Goal: Task Accomplishment & Management: Use online tool/utility

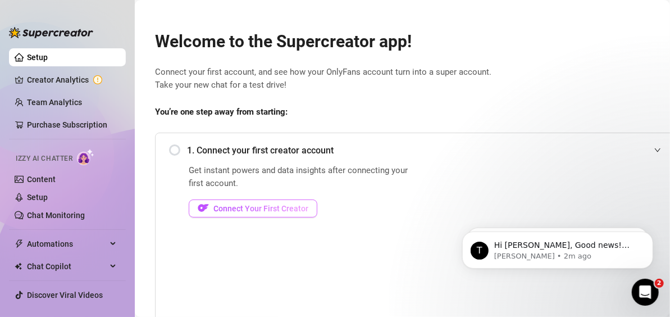
click at [263, 207] on span "Connect Your First Creator" at bounding box center [260, 208] width 95 height 9
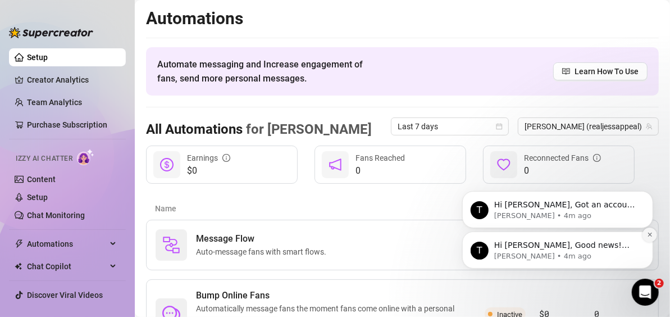
click at [646, 236] on icon "Dismiss notification" at bounding box center [649, 234] width 6 height 6
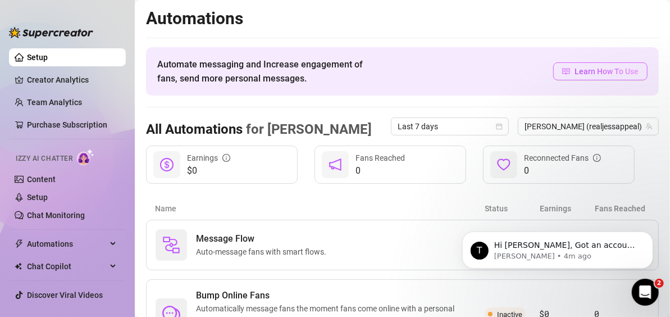
click at [577, 70] on span "Learn How To Use" at bounding box center [606, 71] width 64 height 12
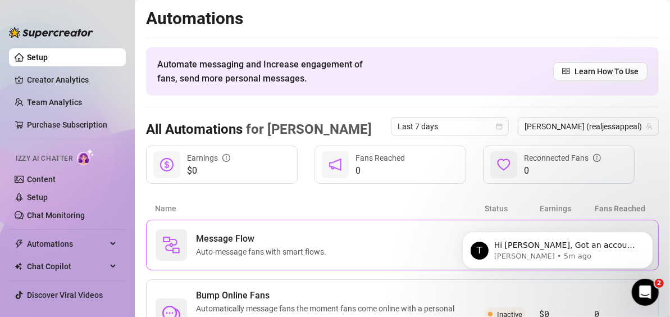
click at [425, 235] on div "Message Flow Auto-message fans with smart flows." at bounding box center [319, 244] width 329 height 31
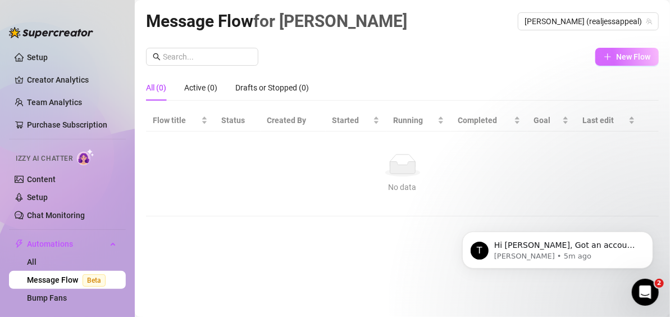
click at [615, 54] on button "New Flow" at bounding box center [626, 57] width 63 height 18
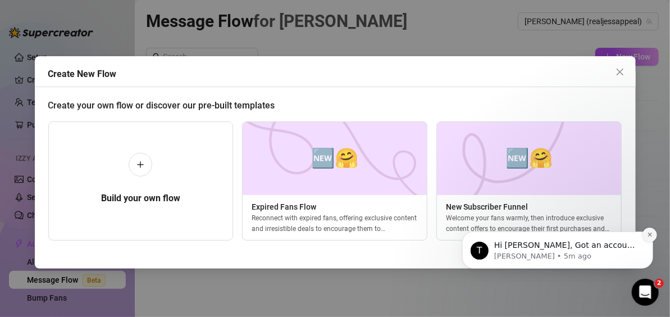
click at [648, 233] on icon "Dismiss notification" at bounding box center [649, 234] width 4 height 4
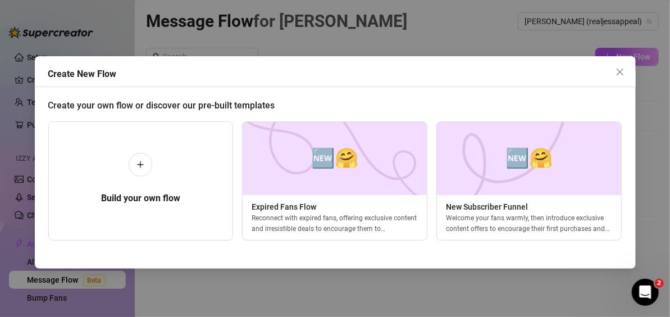
scroll to position [0, 4]
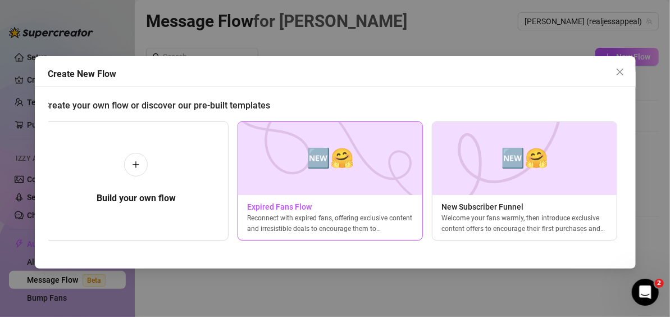
click at [313, 157] on span "🆕🤗" at bounding box center [329, 158] width 47 height 30
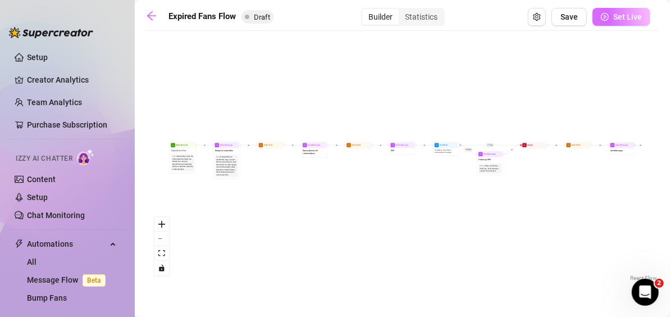
click at [610, 22] on button "Set Live" at bounding box center [621, 17] width 58 height 18
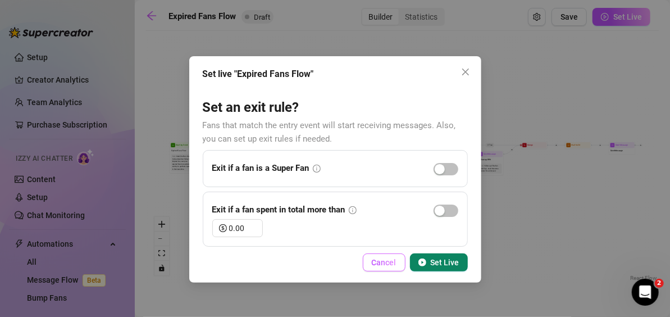
click at [391, 262] on span "Cancel" at bounding box center [384, 262] width 25 height 9
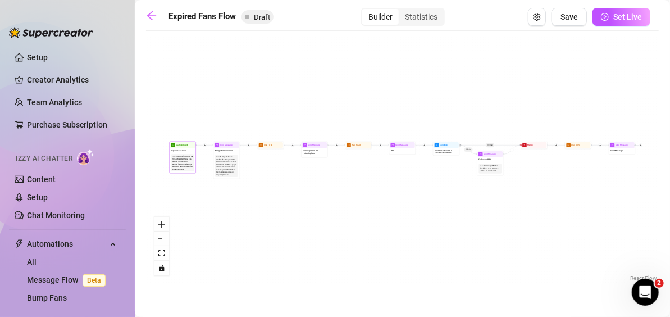
click at [185, 172] on div "Starting Event Expired Fans Flow Note: Start the flow when the Follow-Back bot …" at bounding box center [182, 157] width 26 height 32
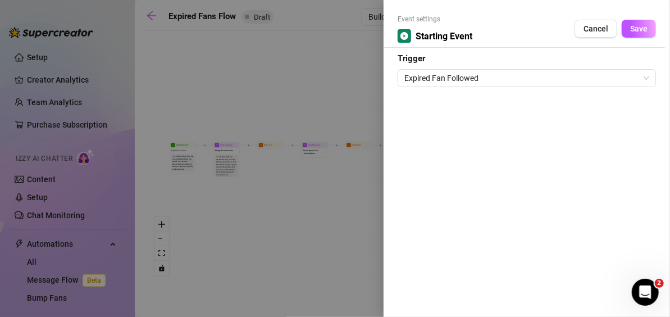
click at [256, 265] on div at bounding box center [335, 158] width 670 height 317
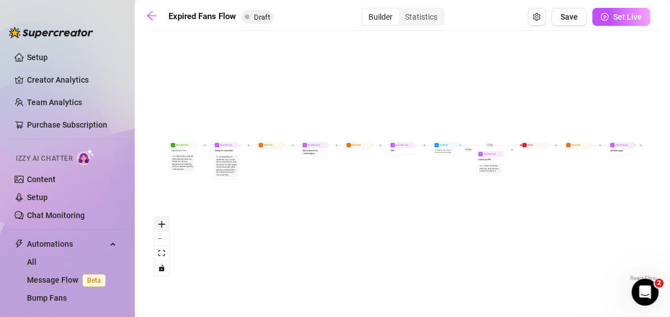
click at [161, 226] on icon "zoom in" at bounding box center [161, 224] width 7 height 7
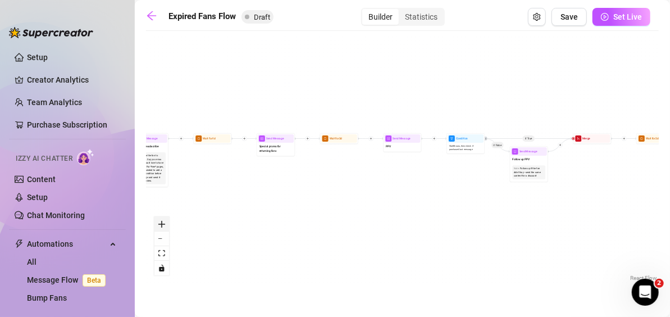
click at [161, 226] on icon "zoom in" at bounding box center [161, 224] width 7 height 7
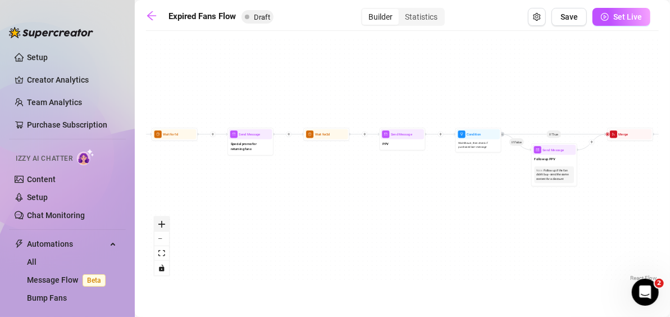
click at [161, 226] on icon "zoom in" at bounding box center [161, 224] width 7 height 7
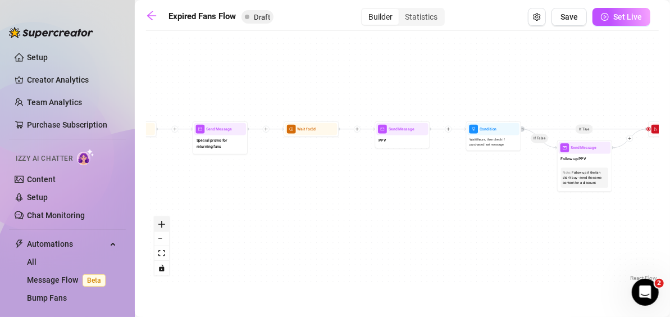
click at [161, 226] on icon "zoom in" at bounding box center [161, 224] width 7 height 7
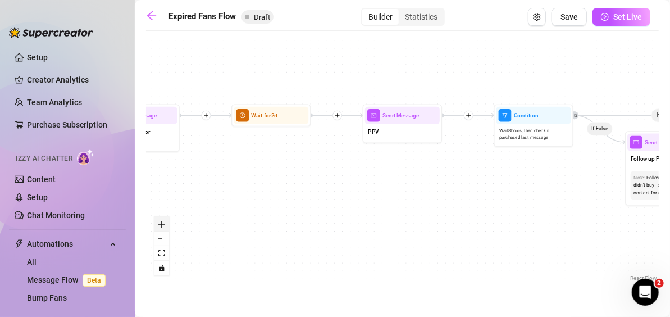
click at [161, 226] on icon "zoom in" at bounding box center [161, 224] width 7 height 7
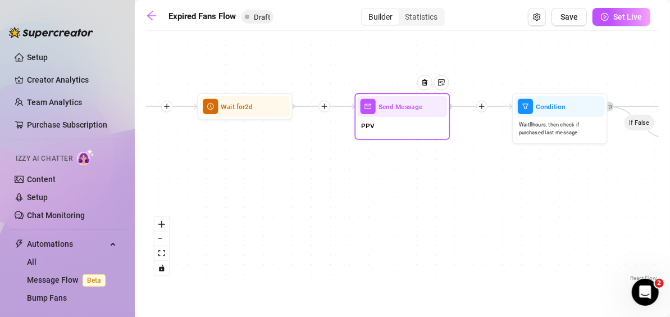
click at [388, 125] on div "PPV" at bounding box center [403, 127] width 90 height 20
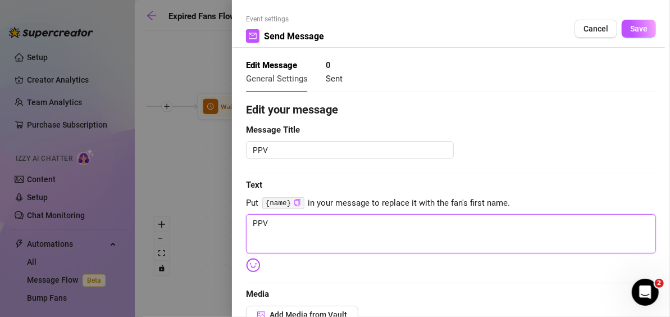
click at [291, 217] on textarea "PPV" at bounding box center [451, 233] width 410 height 39
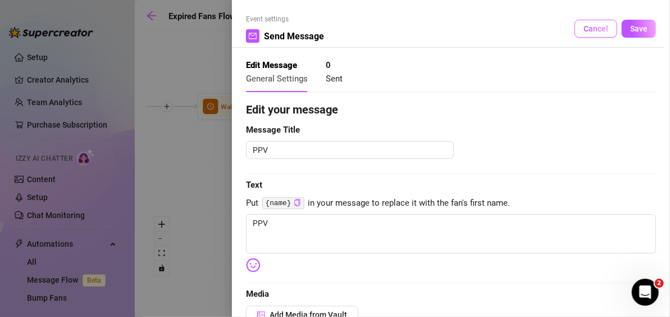
click at [583, 31] on span "Cancel" at bounding box center [595, 28] width 25 height 9
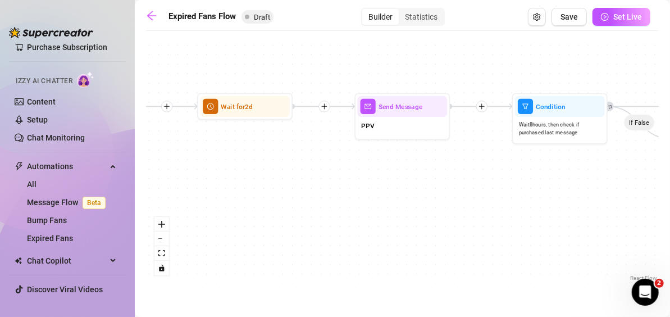
scroll to position [100, 0]
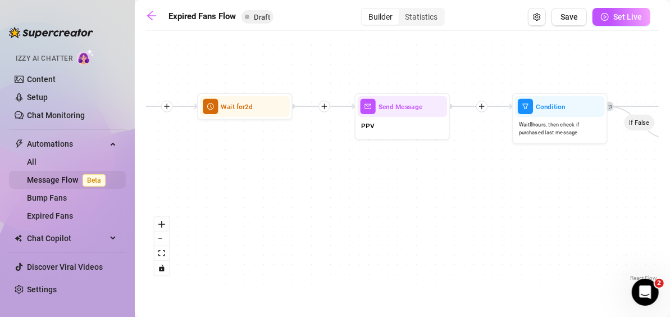
click at [63, 182] on link "Message Flow Beta" at bounding box center [68, 179] width 83 height 9
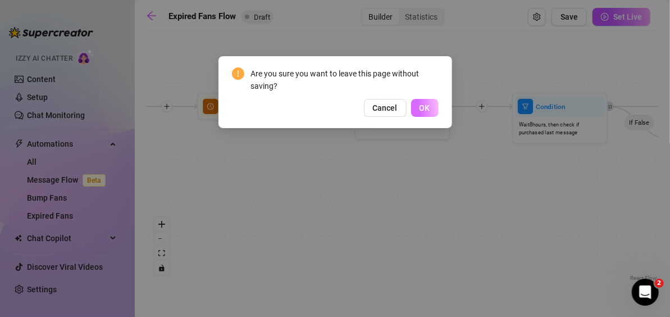
click at [436, 103] on button "OK" at bounding box center [425, 108] width 28 height 18
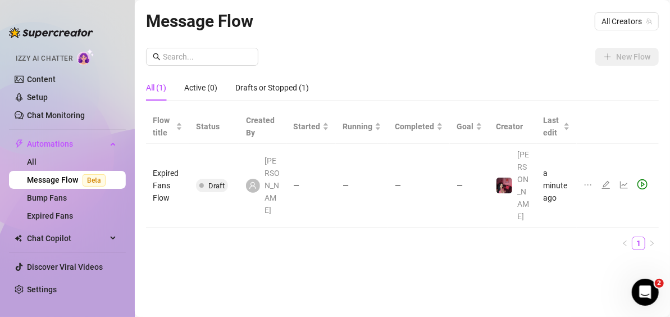
drag, startPoint x: 114, startPoint y: 148, endPoint x: 122, endPoint y: 176, distance: 29.1
click at [122, 176] on ul "Setup Creator Analytics Team Analytics Purchase Subscription Izzy AI Chatter Co…" at bounding box center [67, 173] width 117 height 258
click at [84, 239] on span "Chat Copilot" at bounding box center [67, 238] width 80 height 18
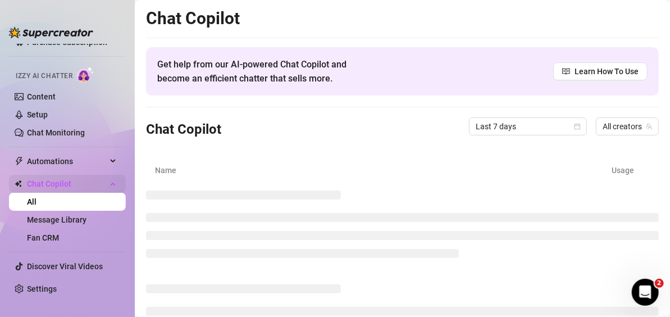
scroll to position [82, 0]
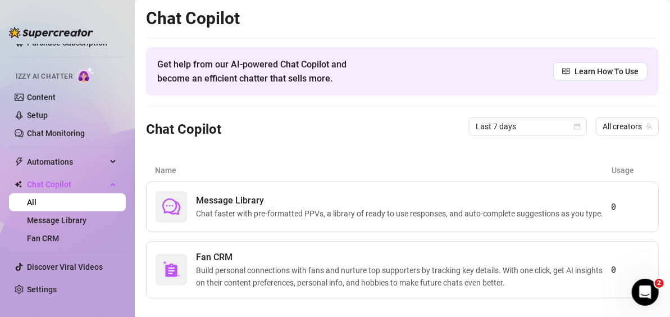
click at [220, 230] on div "Message Library Chat faster with pre-formatted PPVs, a library of ready to use …" at bounding box center [402, 206] width 512 height 51
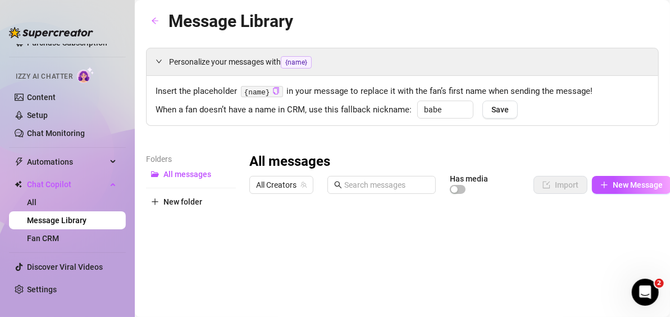
drag, startPoint x: 388, startPoint y: 142, endPoint x: 420, endPoint y: 131, distance: 34.3
click at [420, 131] on div "Personalize your messages with {name} Insert the placeholder {name} in your mes…" at bounding box center [402, 285] width 512 height 474
click at [267, 88] on code "{name}" at bounding box center [262, 92] width 42 height 12
click at [272, 89] on icon "copy" at bounding box center [275, 90] width 7 height 7
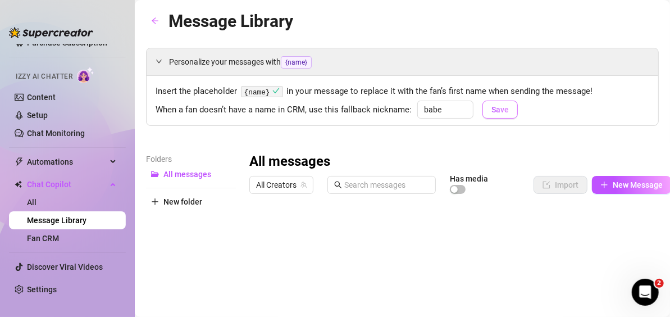
click at [491, 113] on span "Save" at bounding box center [499, 109] width 17 height 9
click at [36, 198] on link "All" at bounding box center [32, 202] width 10 height 9
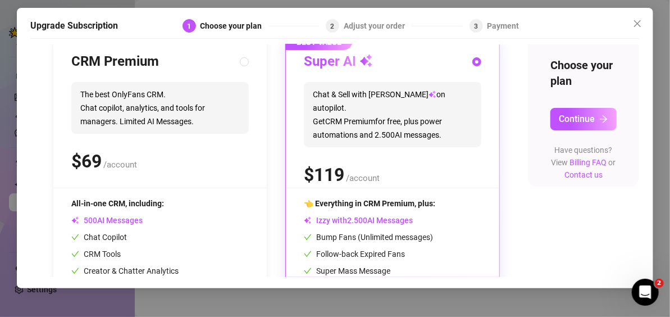
scroll to position [127, 8]
drag, startPoint x: 629, startPoint y: 139, endPoint x: 625, endPoint y: 76, distance: 63.0
click at [625, 76] on div "Choose your plan Continue Have questions? View Billing FAQ or Contact us" at bounding box center [583, 111] width 111 height 150
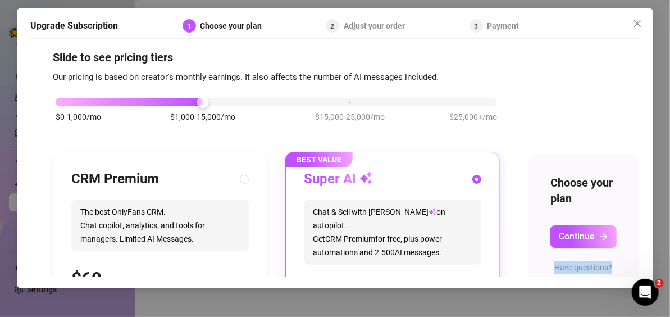
scroll to position [8, 8]
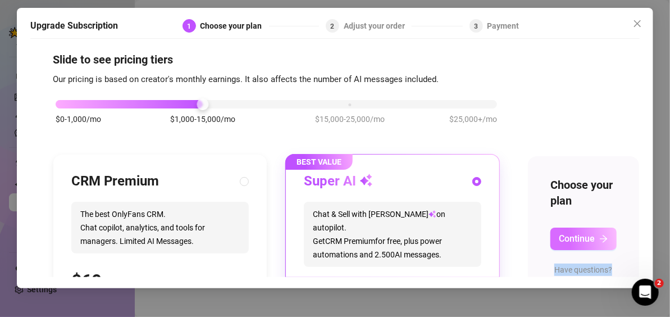
click at [575, 242] on span "Continue" at bounding box center [576, 238] width 36 height 11
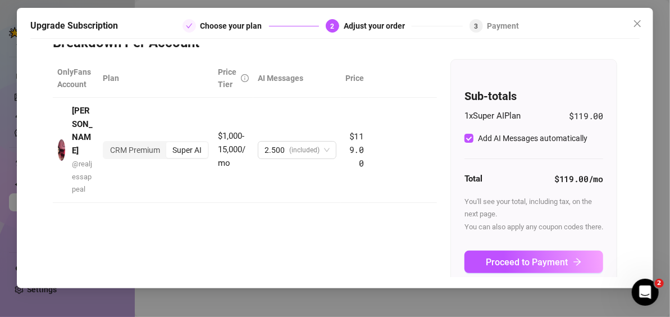
scroll to position [0, 0]
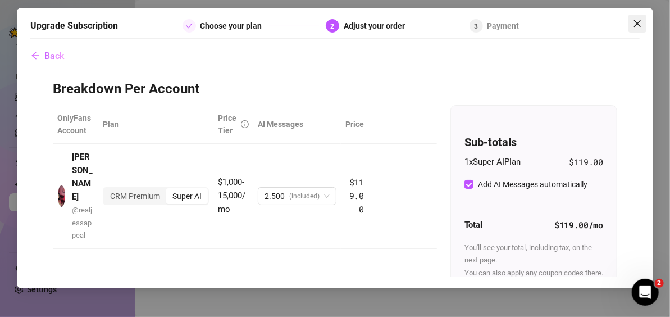
click at [638, 24] on icon "close" at bounding box center [637, 23] width 7 height 7
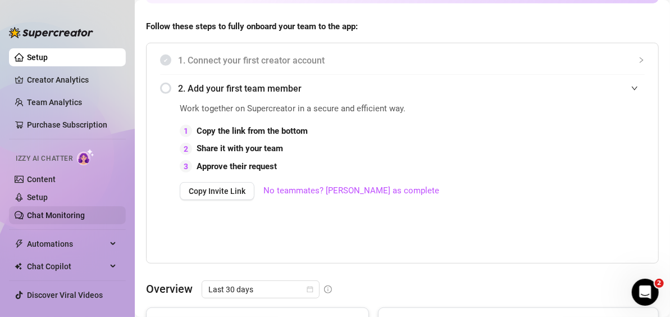
click at [35, 210] on link "Chat Monitoring" at bounding box center [56, 214] width 58 height 9
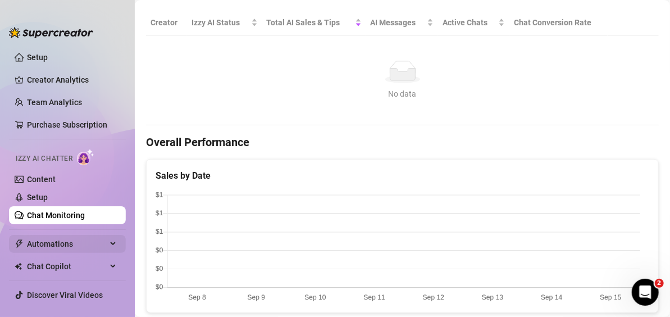
click at [44, 241] on span "Automations" at bounding box center [67, 244] width 80 height 18
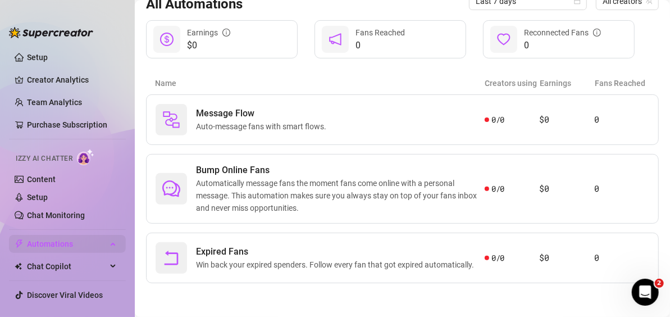
scroll to position [130, 0]
